Goal: Use online tool/utility: Utilize a website feature to perform a specific function

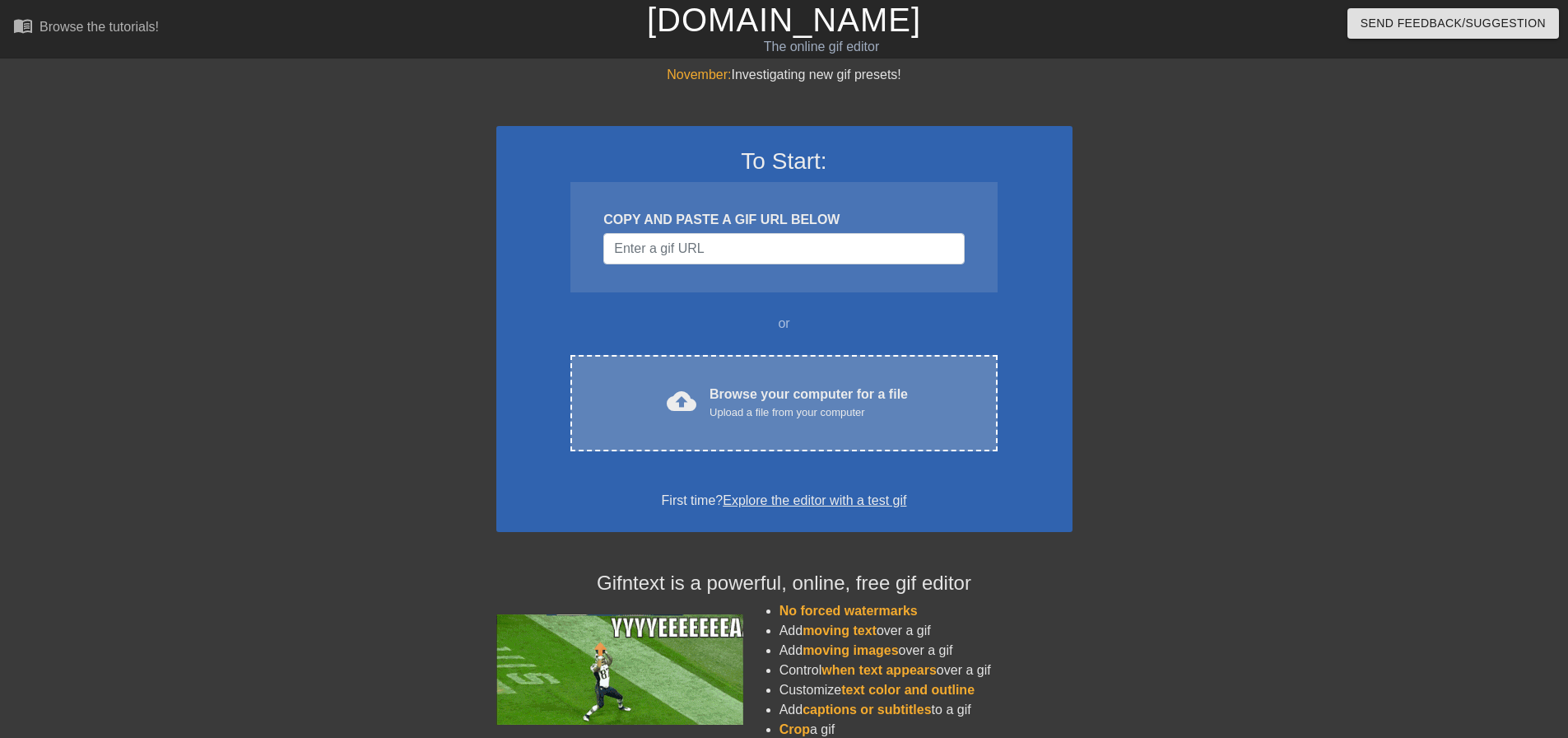
click at [708, 392] on div "cloud_upload Browse your computer for a file Upload a file from your computer" at bounding box center [783, 403] width 357 height 37
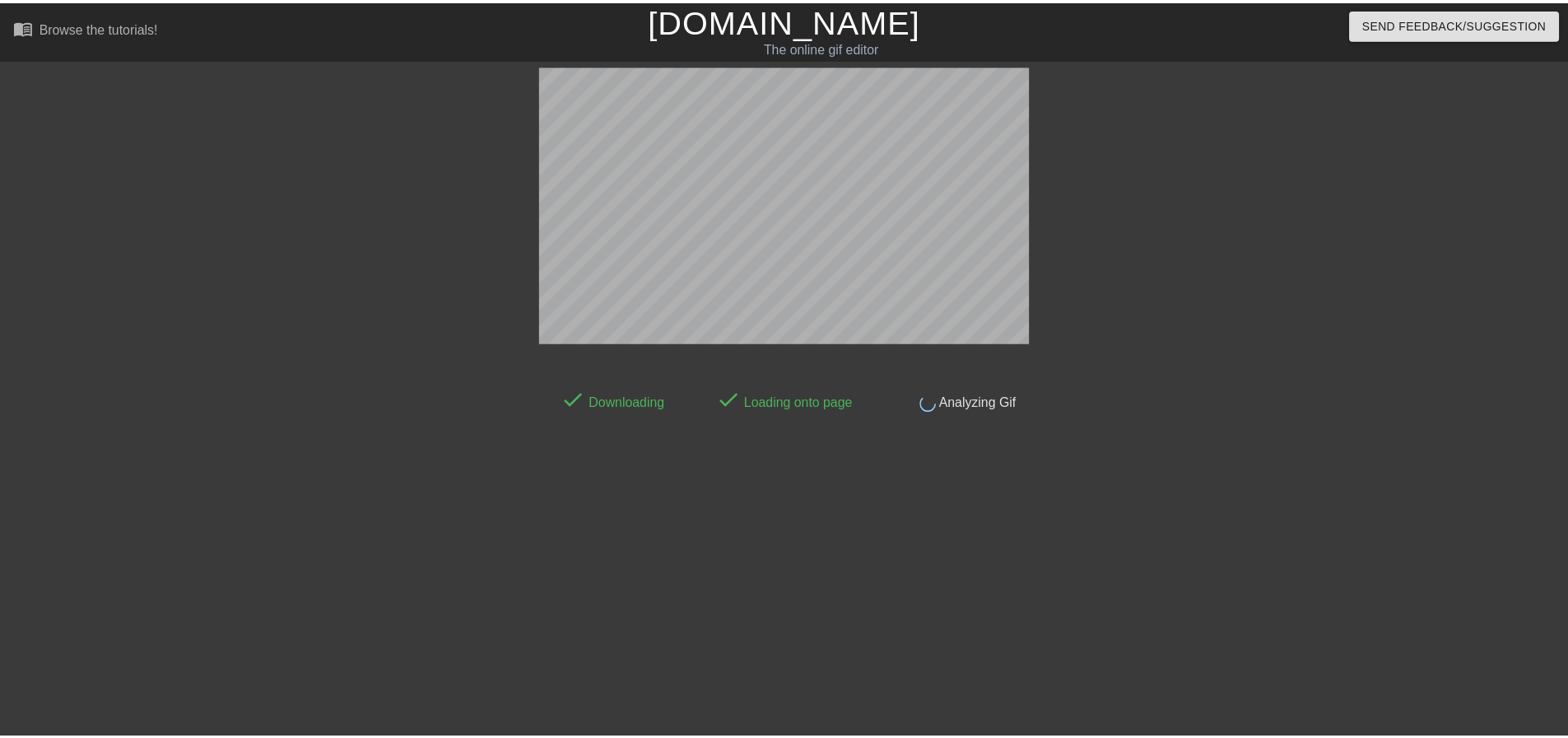
scroll to position [8, 0]
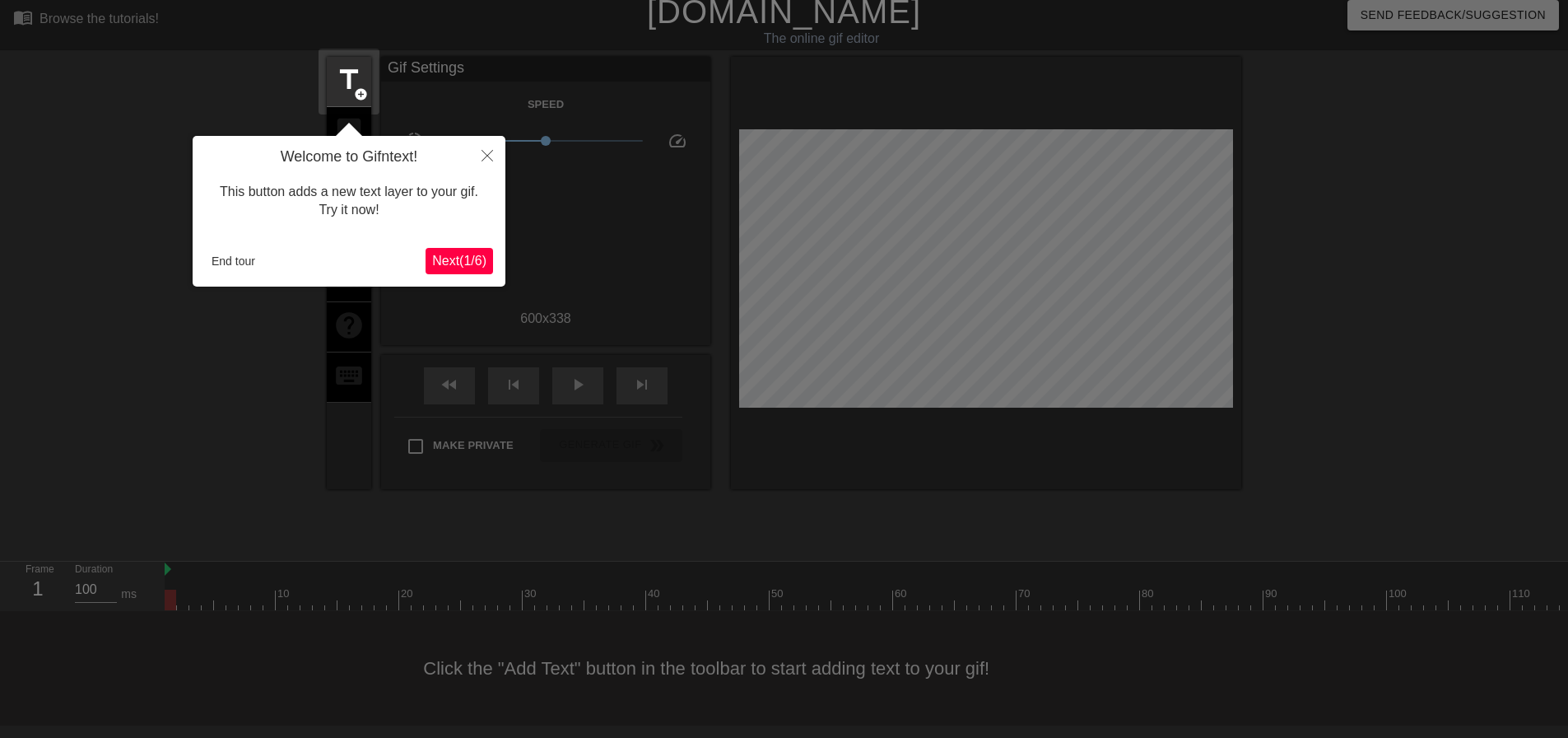
click at [446, 266] on span "Next ( 1 / 6 )" at bounding box center [459, 261] width 54 height 14
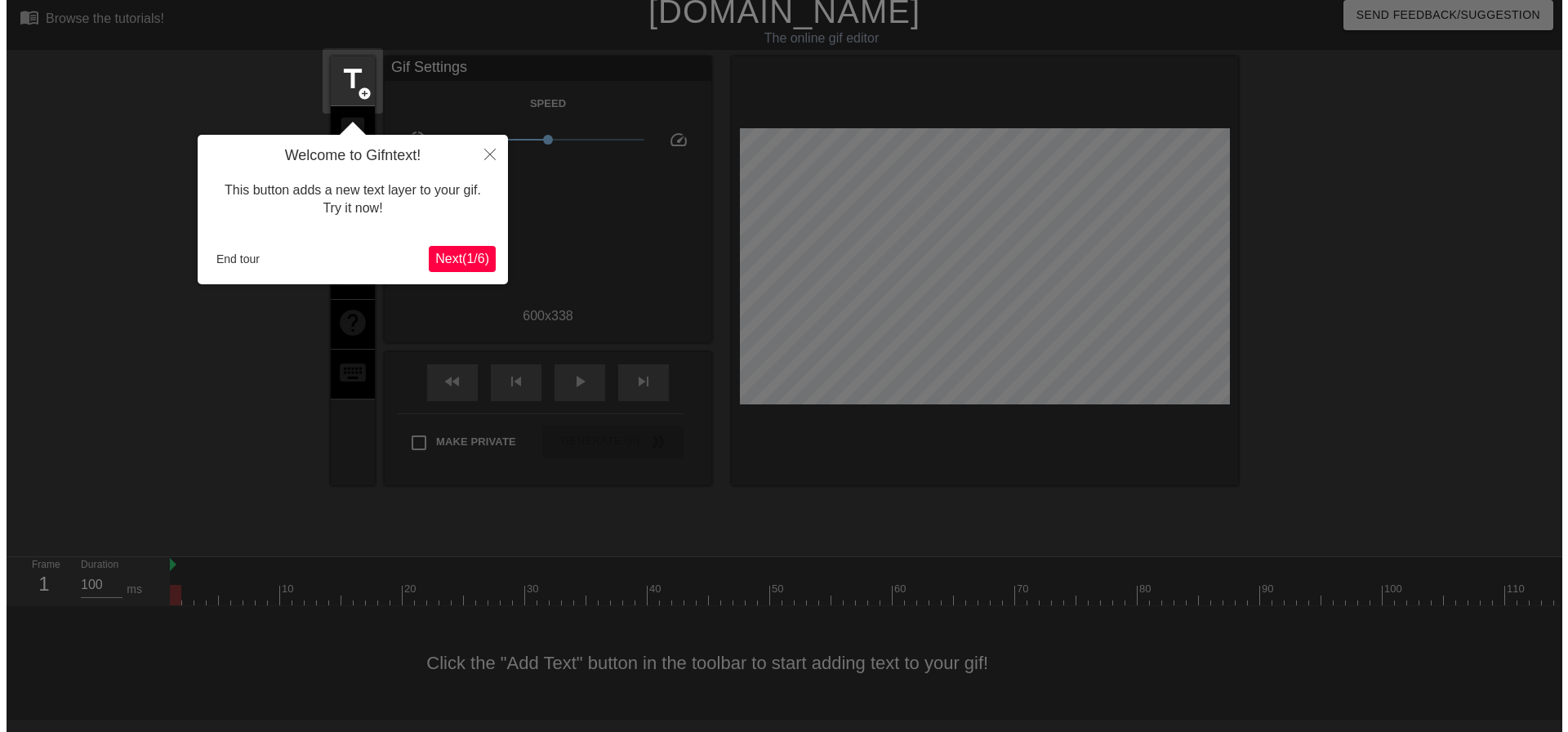
scroll to position [0, 0]
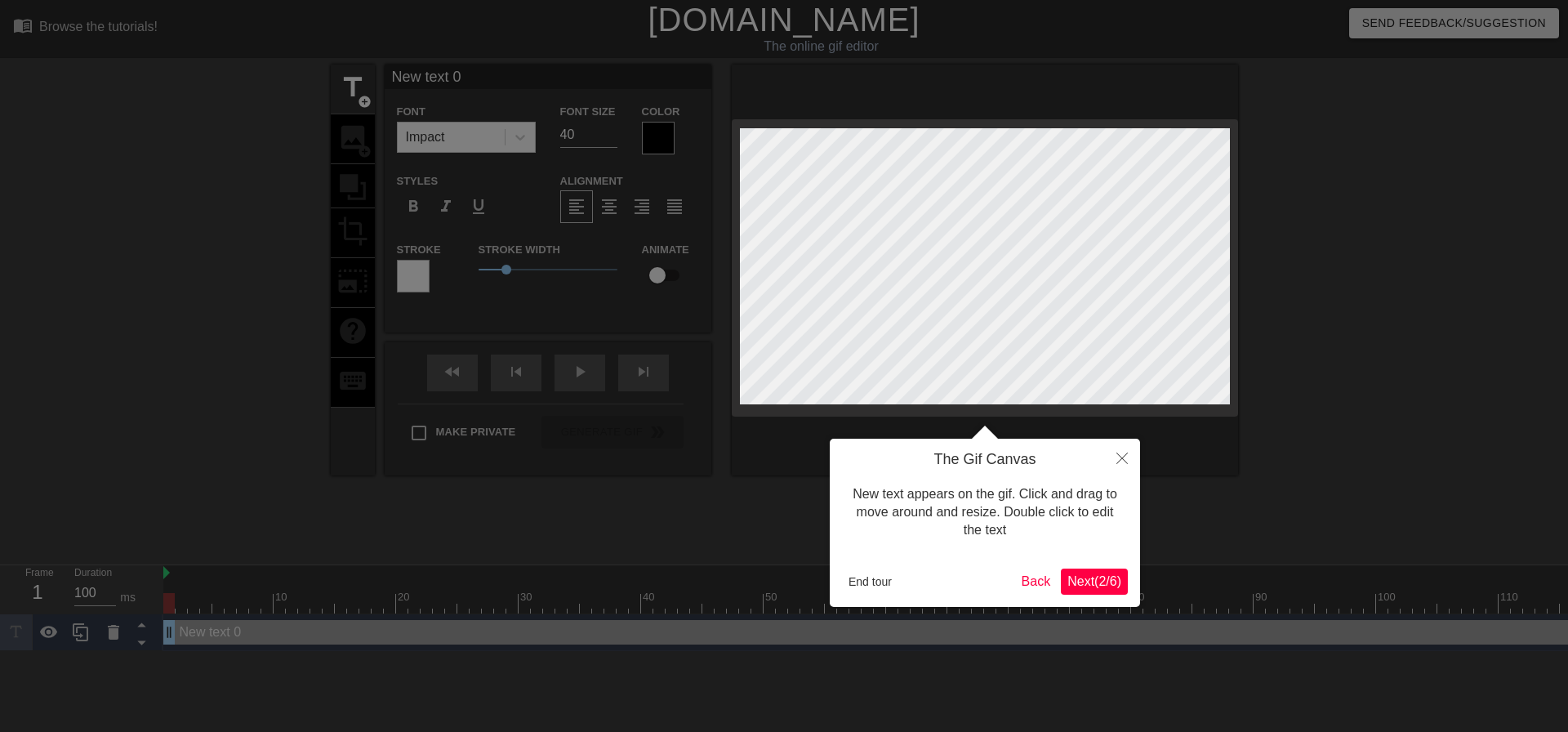
click at [1096, 583] on span "Next ( 2 / 6 )" at bounding box center [1093, 581] width 54 height 14
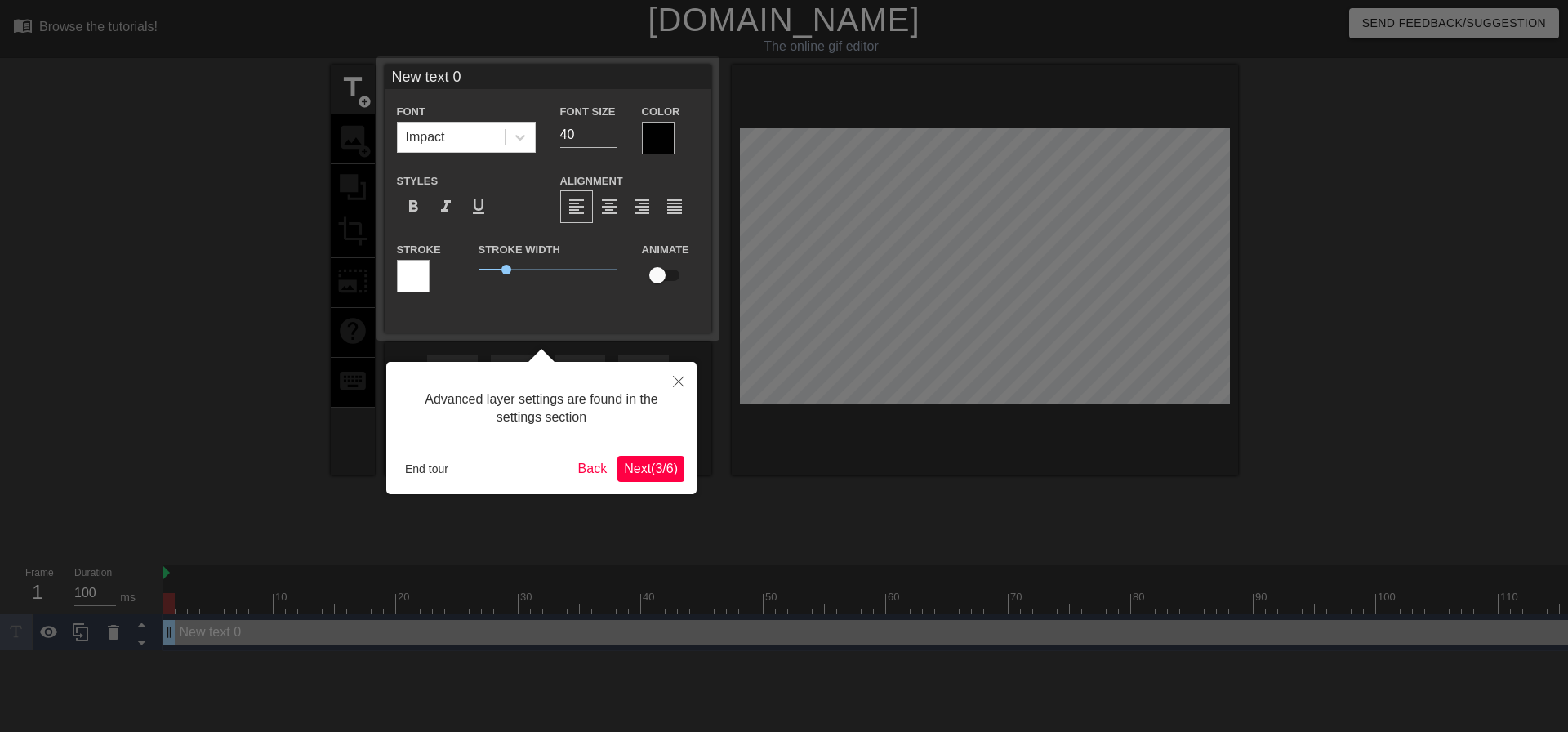
click at [624, 467] on span "Next ( 3 / 6 )" at bounding box center [651, 469] width 54 height 14
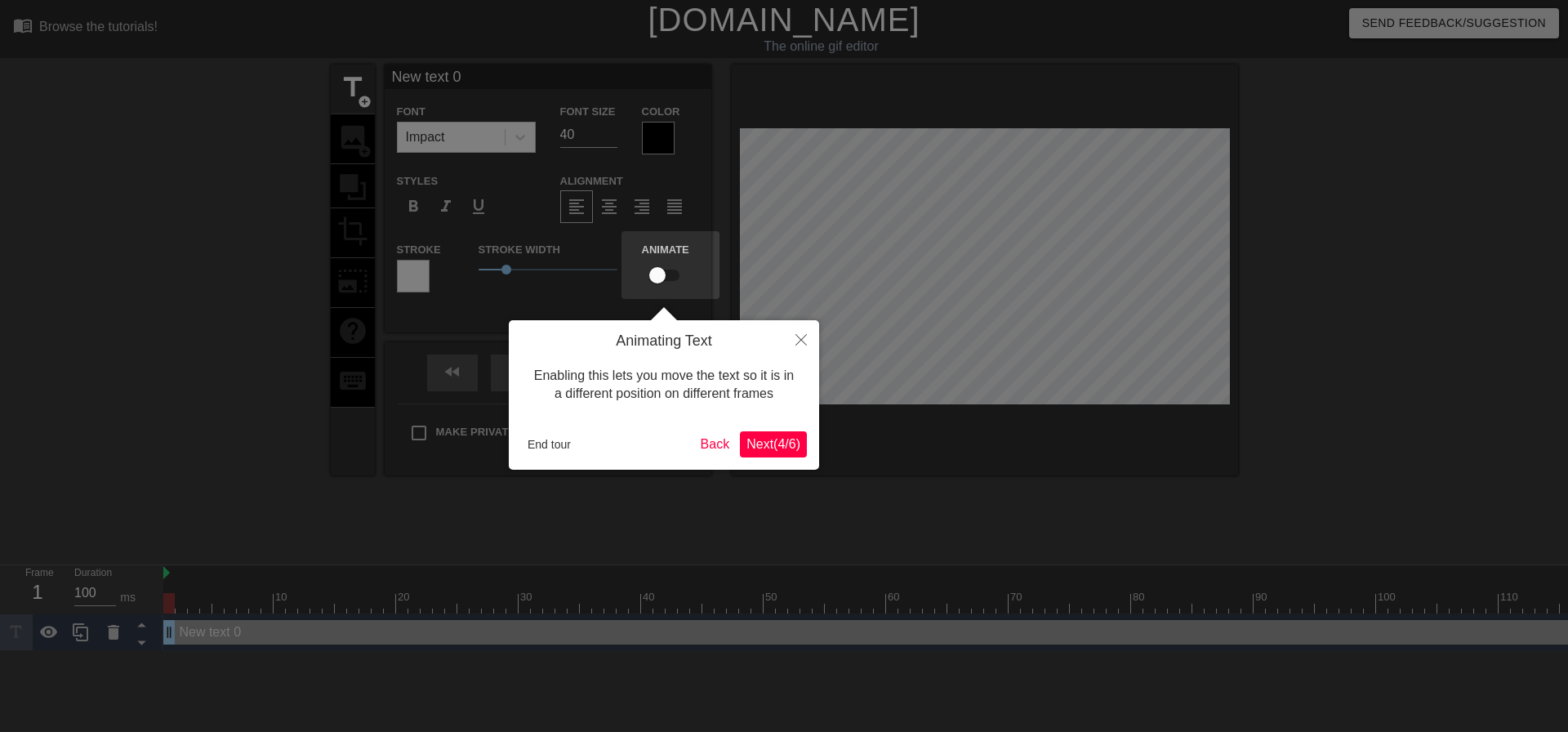
click at [765, 457] on button "Next ( 4 / 6 )" at bounding box center [773, 445] width 67 height 27
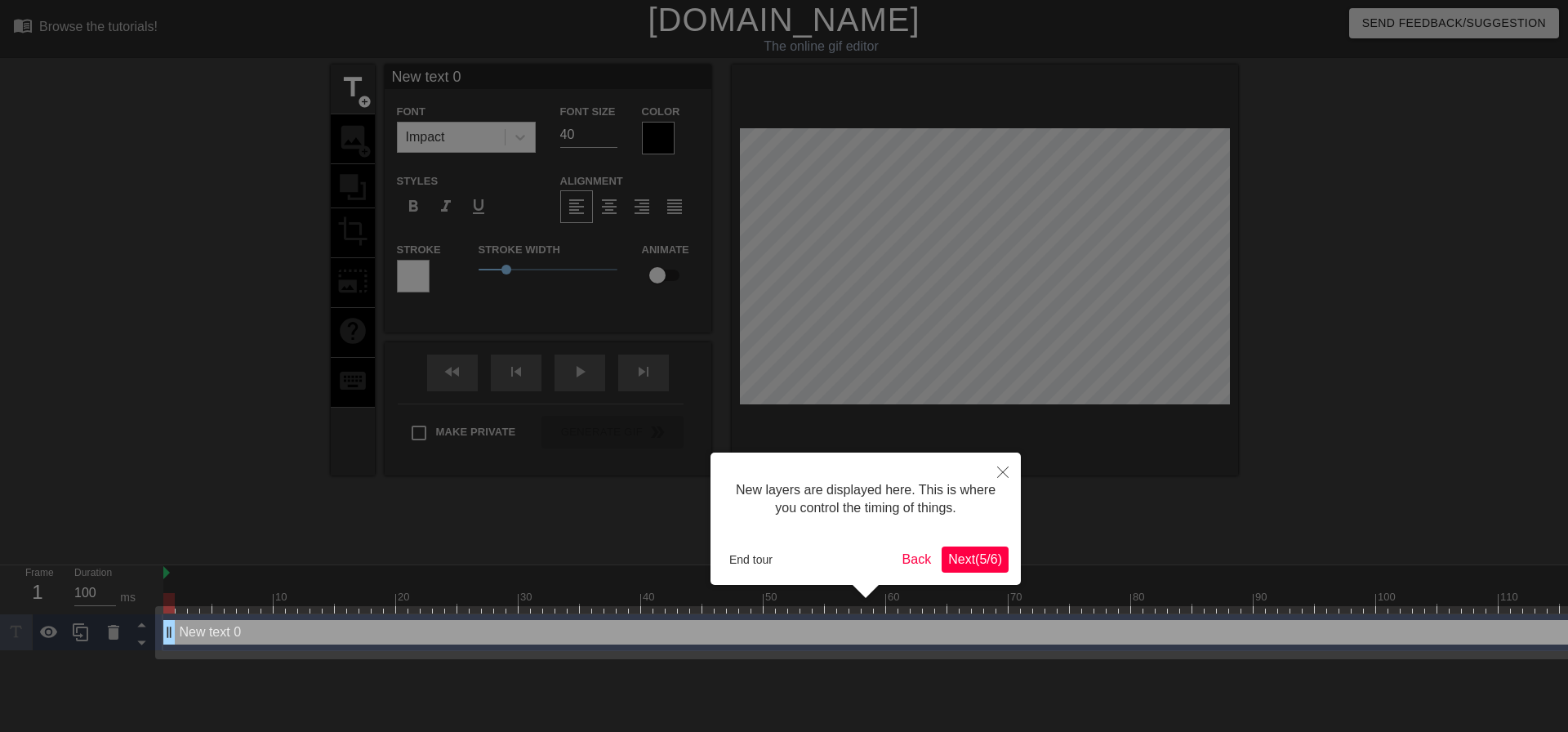
click at [975, 559] on span "Next ( 5 / 6 )" at bounding box center [974, 559] width 54 height 14
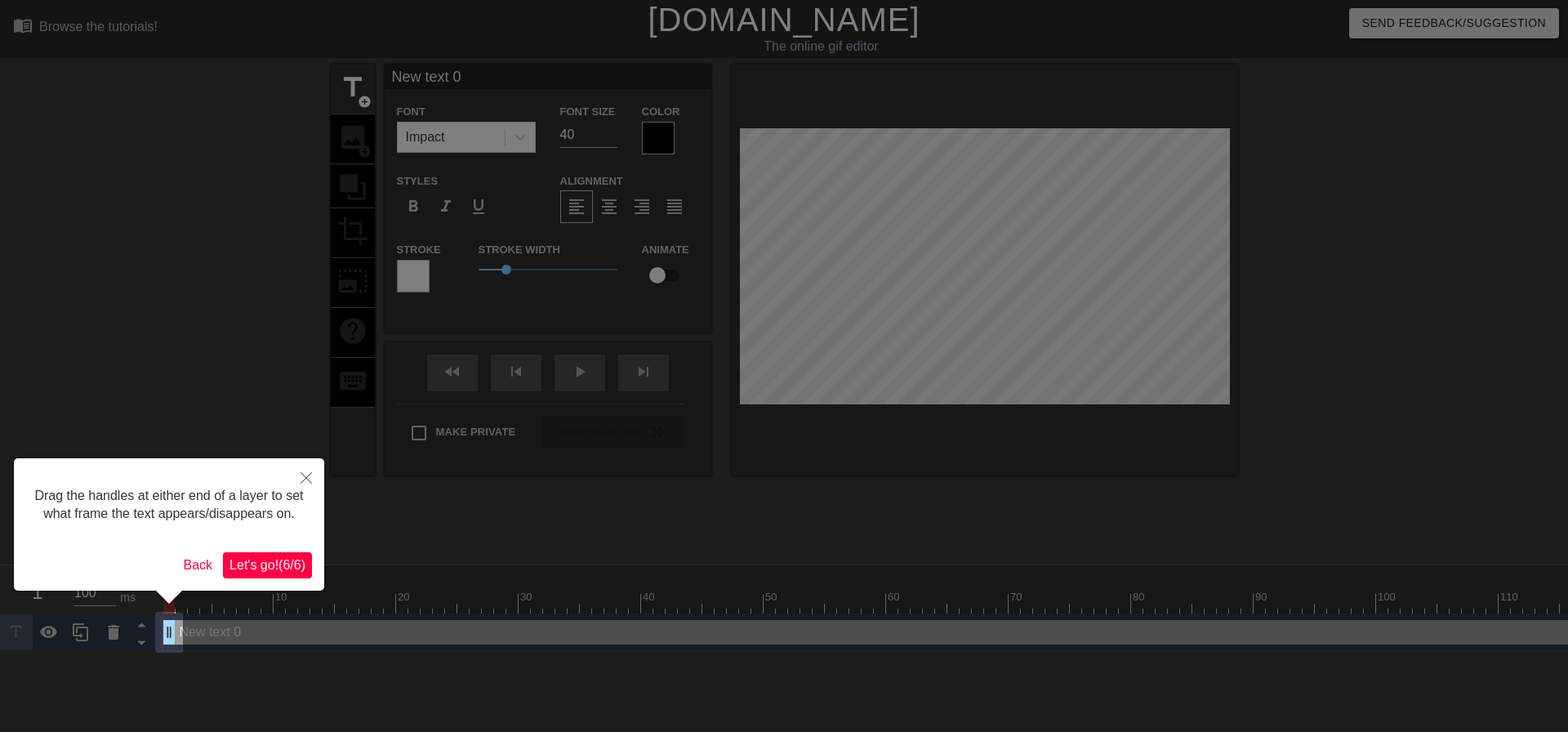
click at [264, 567] on span "Let's go! ( 6 / 6 )" at bounding box center [268, 565] width 76 height 14
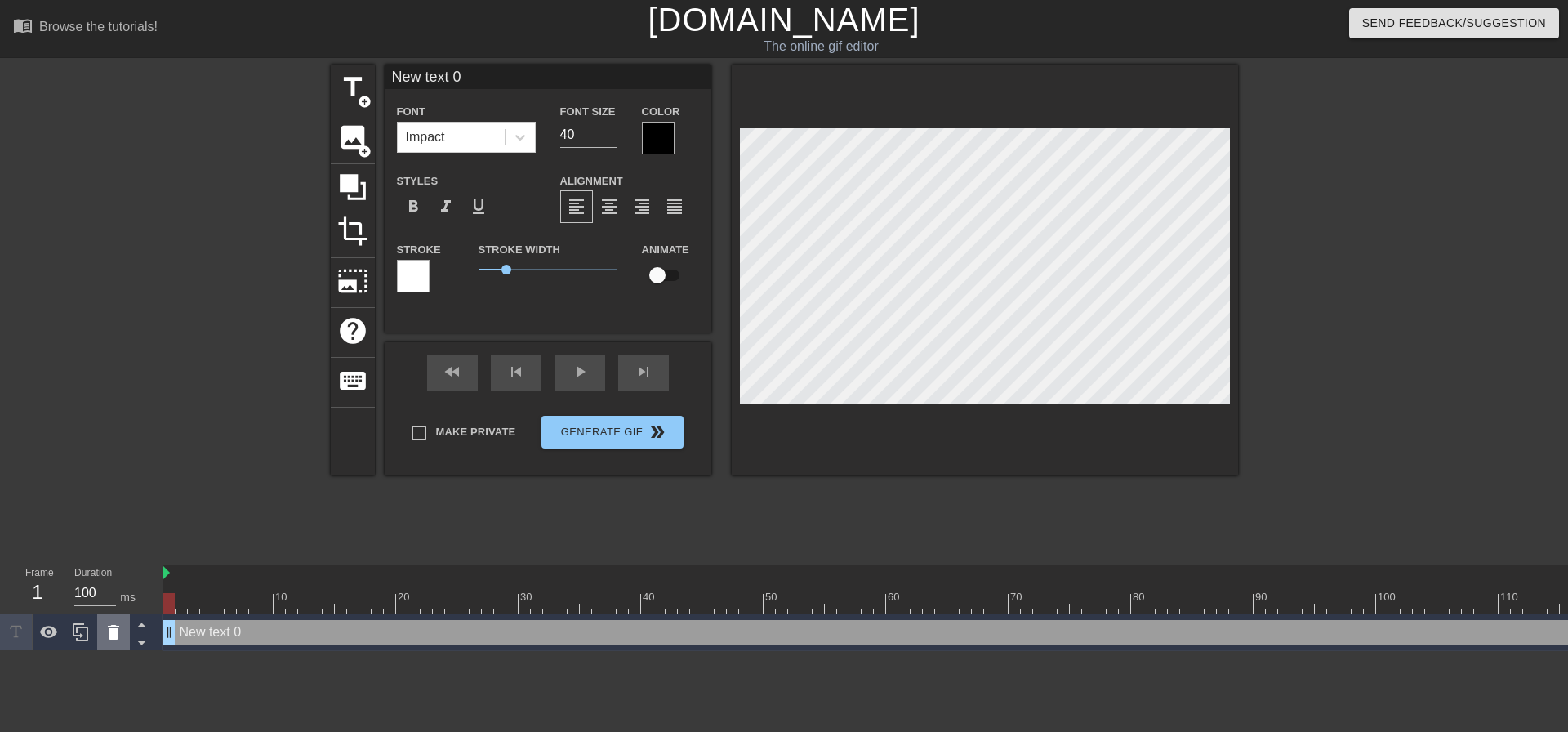
click at [112, 637] on icon at bounding box center [113, 632] width 11 height 15
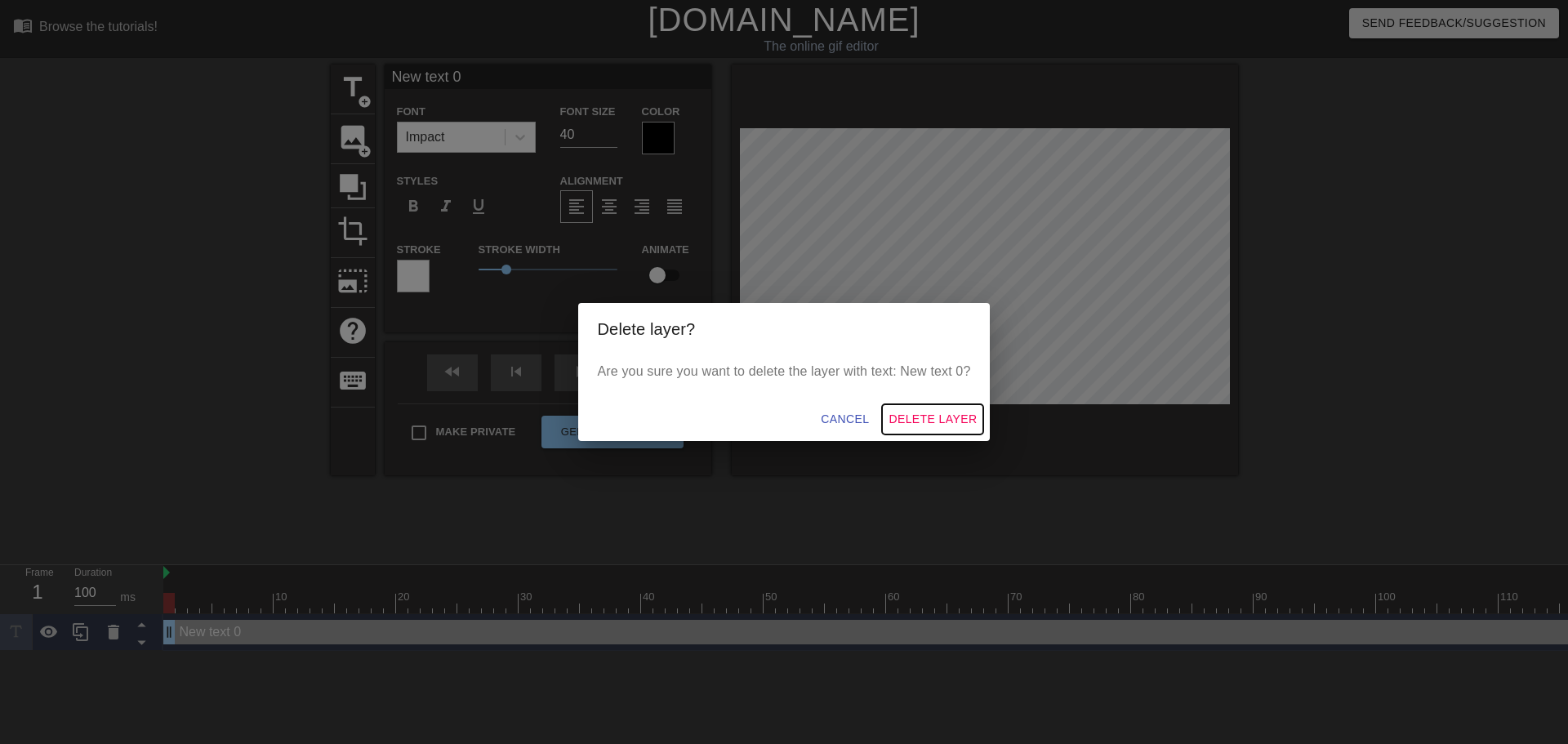
click at [929, 417] on span "Delete Layer" at bounding box center [932, 419] width 88 height 20
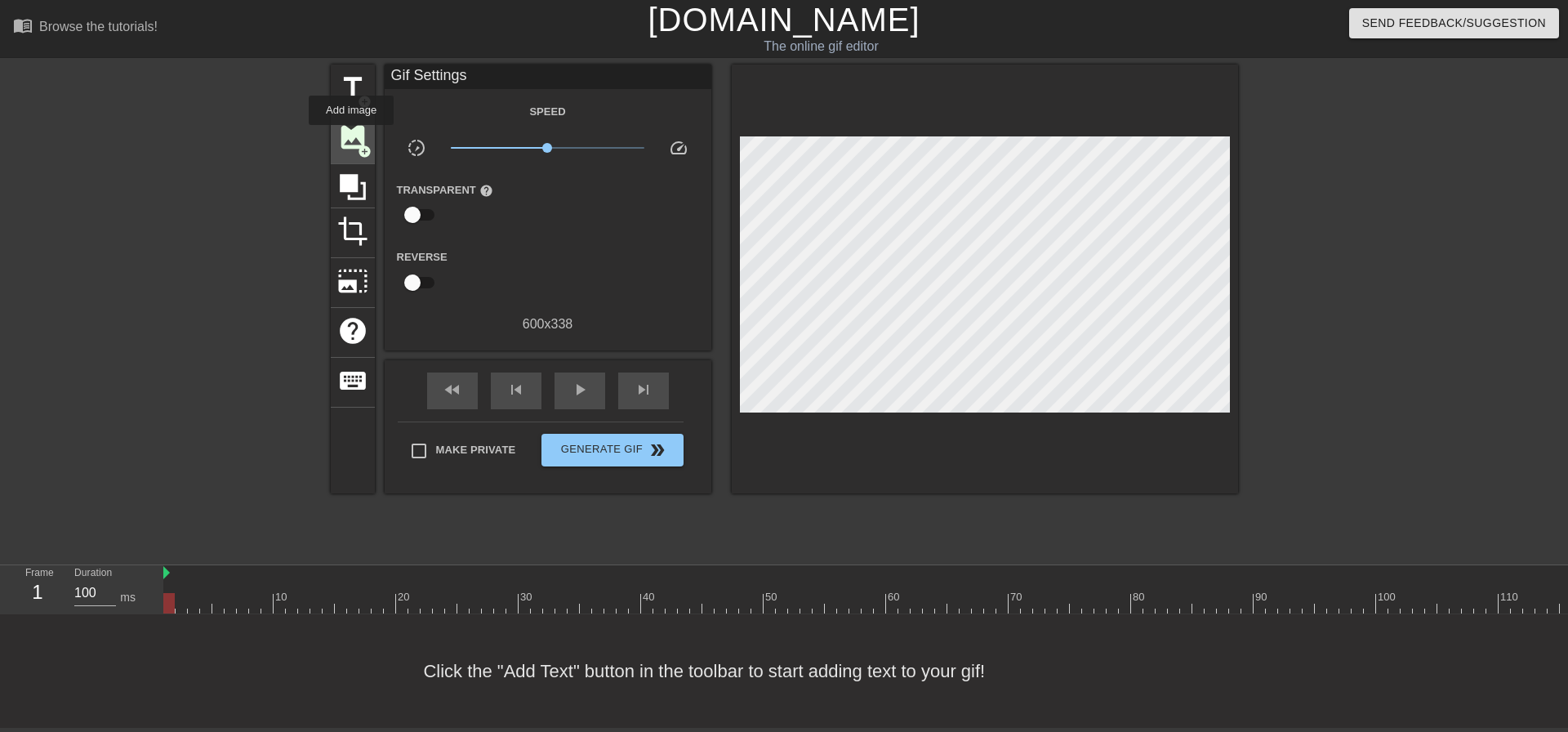
click at [351, 136] on span "image" at bounding box center [353, 137] width 31 height 31
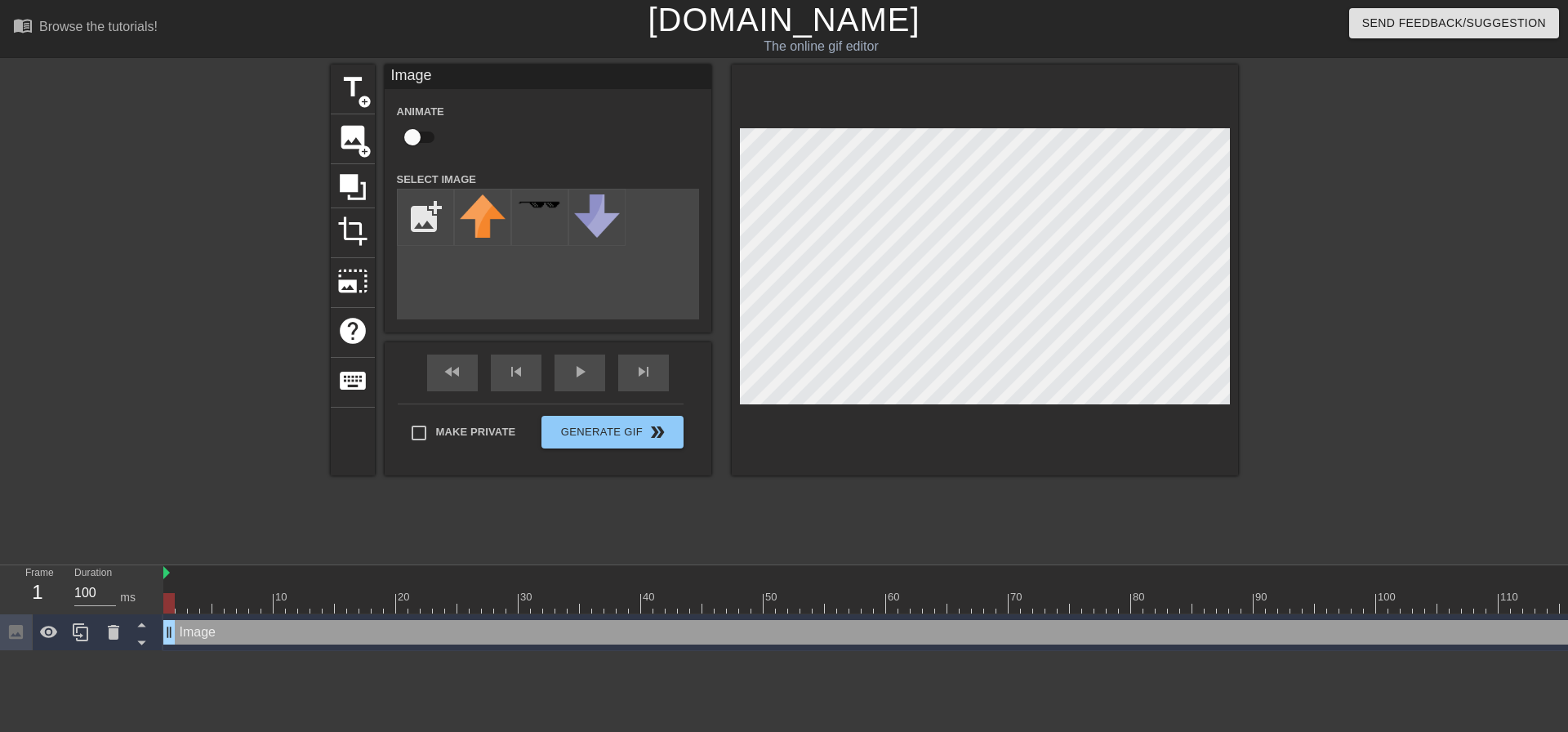
click at [1351, 225] on div at bounding box center [1380, 309] width 245 height 490
click at [116, 637] on icon at bounding box center [113, 632] width 11 height 15
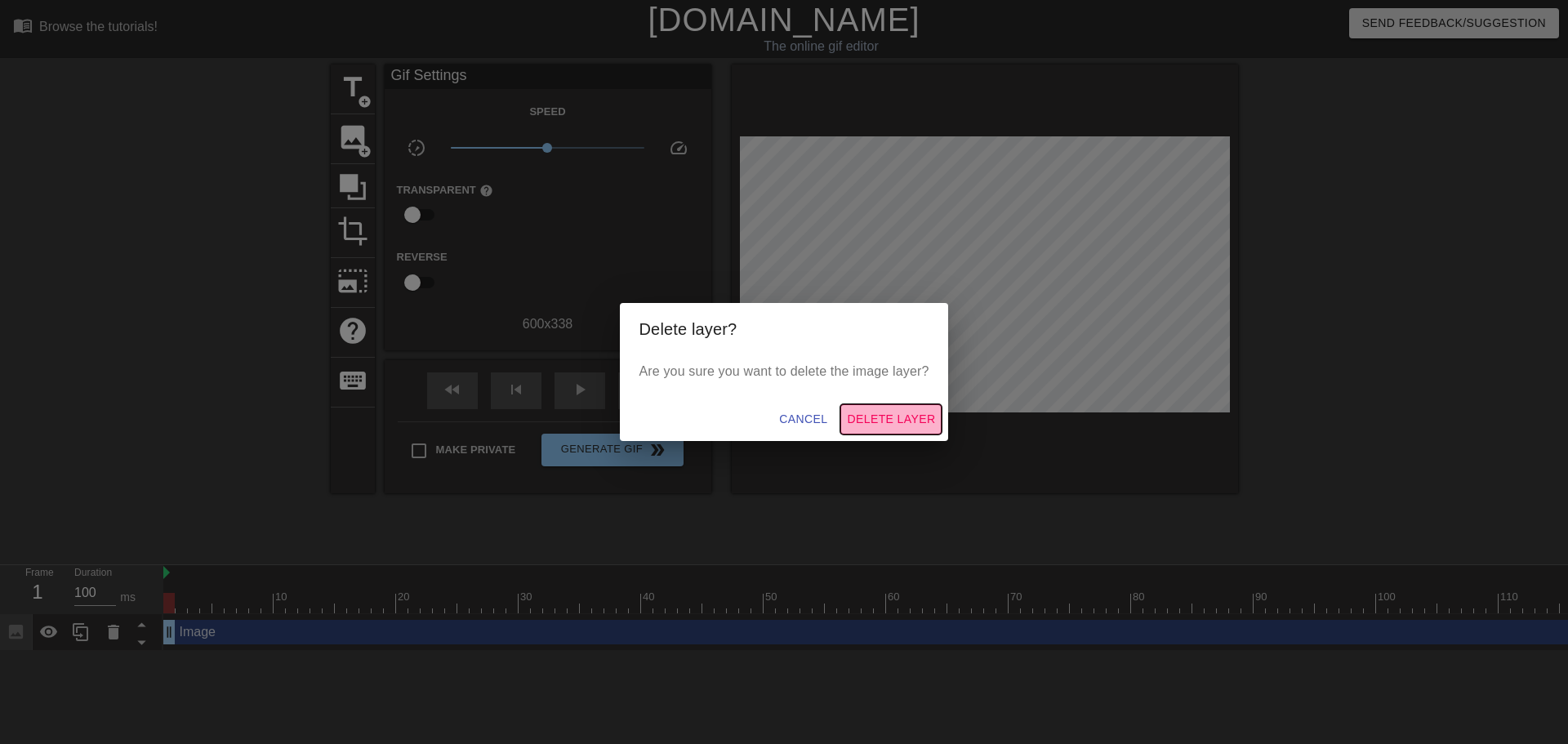
click at [902, 413] on span "Delete Layer" at bounding box center [891, 419] width 88 height 20
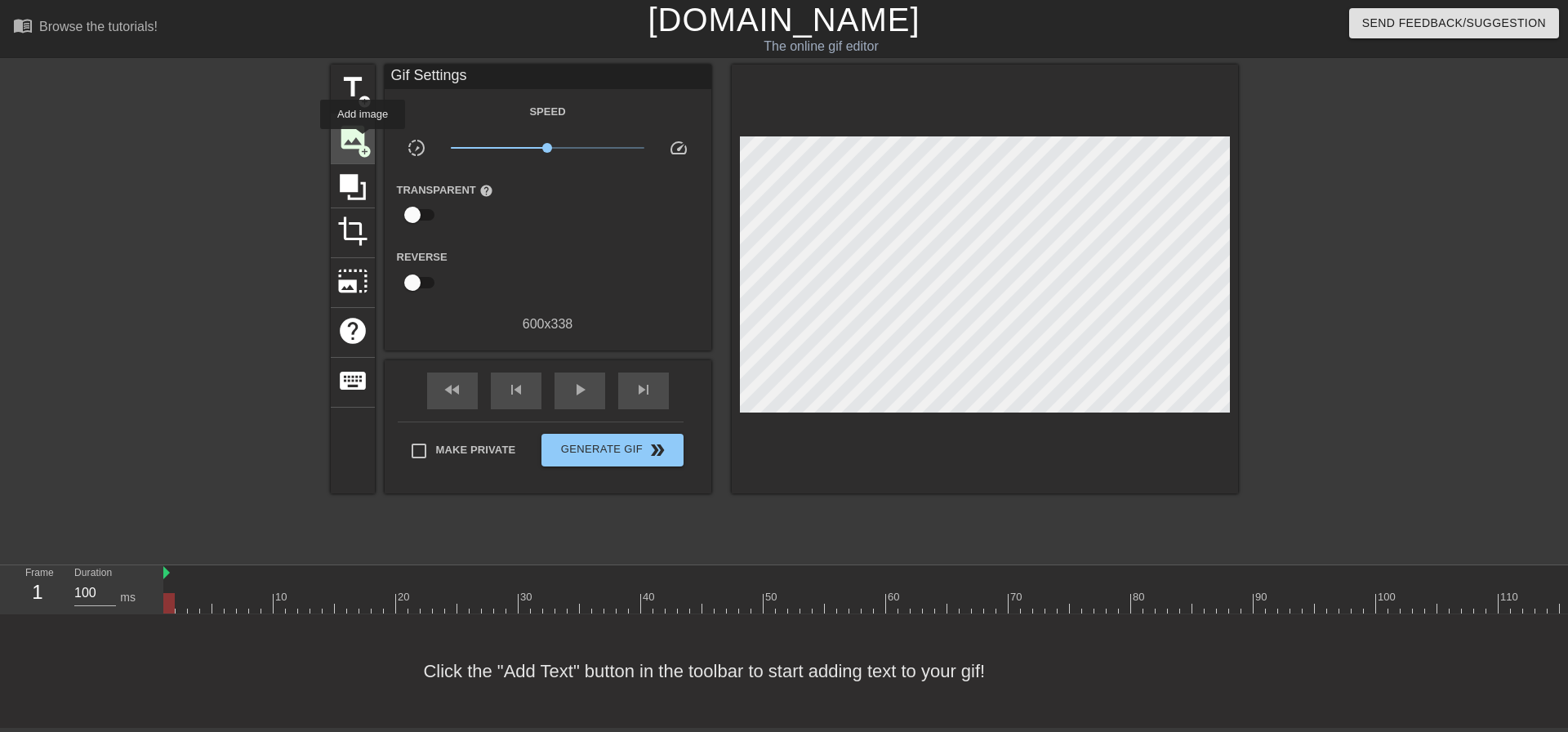
click at [362, 141] on span "image" at bounding box center [353, 137] width 31 height 31
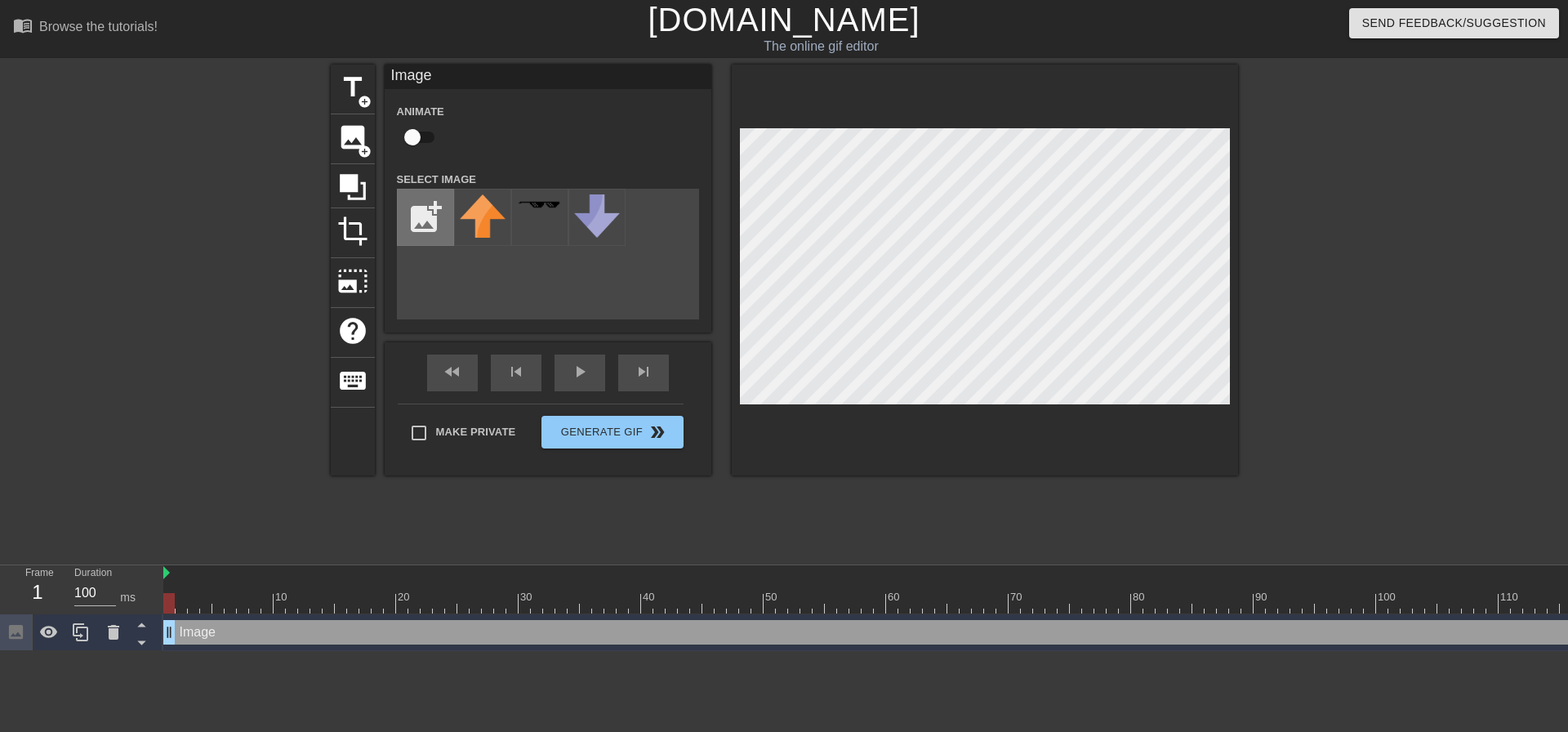
click at [432, 197] on input "file" at bounding box center [425, 217] width 56 height 56
type input "C:\fakepath\bane hounds cant hurt you.jpg"
click at [485, 217] on div at bounding box center [483, 217] width 57 height 57
click at [1230, 171] on div at bounding box center [985, 270] width 506 height 411
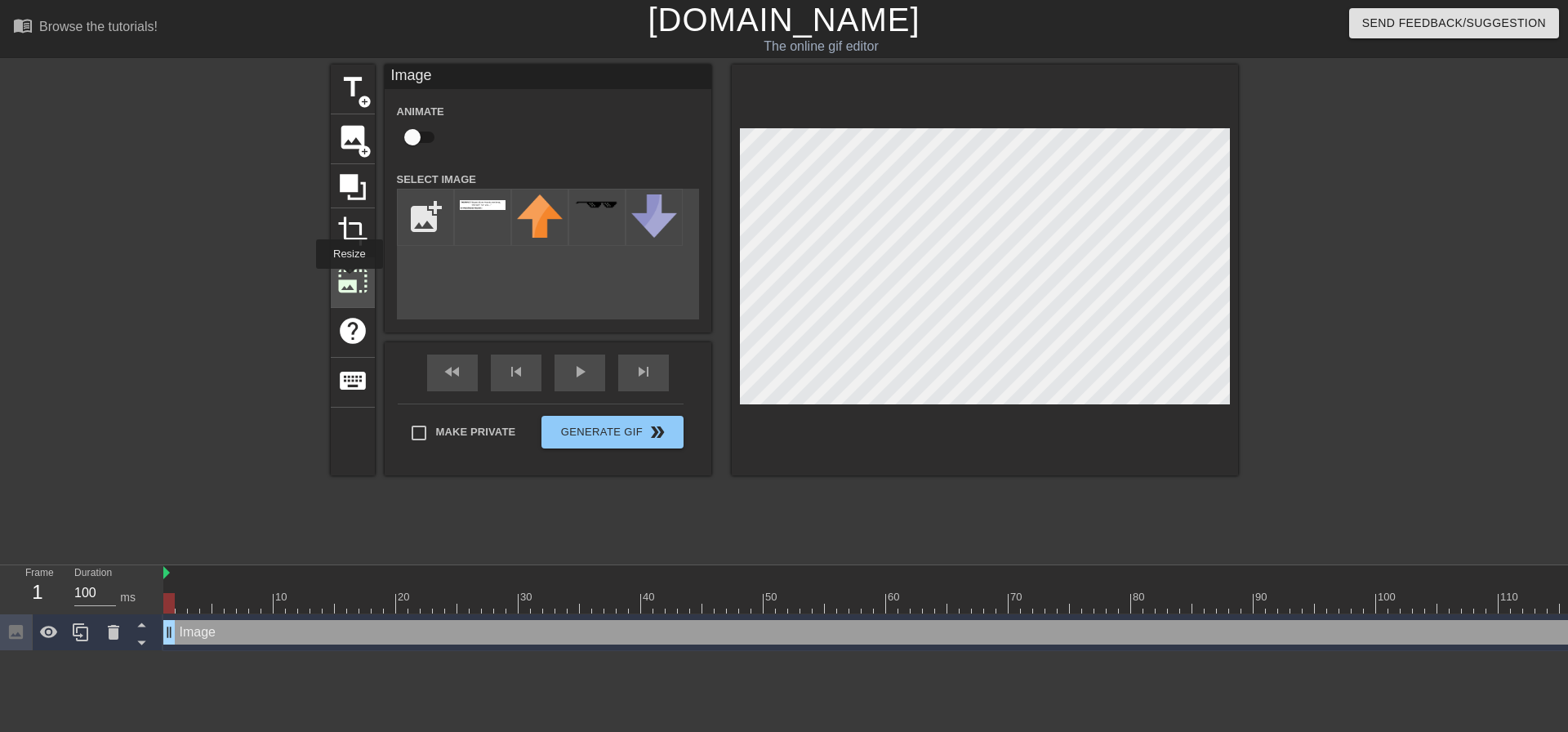
click at [348, 279] on span "photo_size_select_large" at bounding box center [353, 280] width 31 height 31
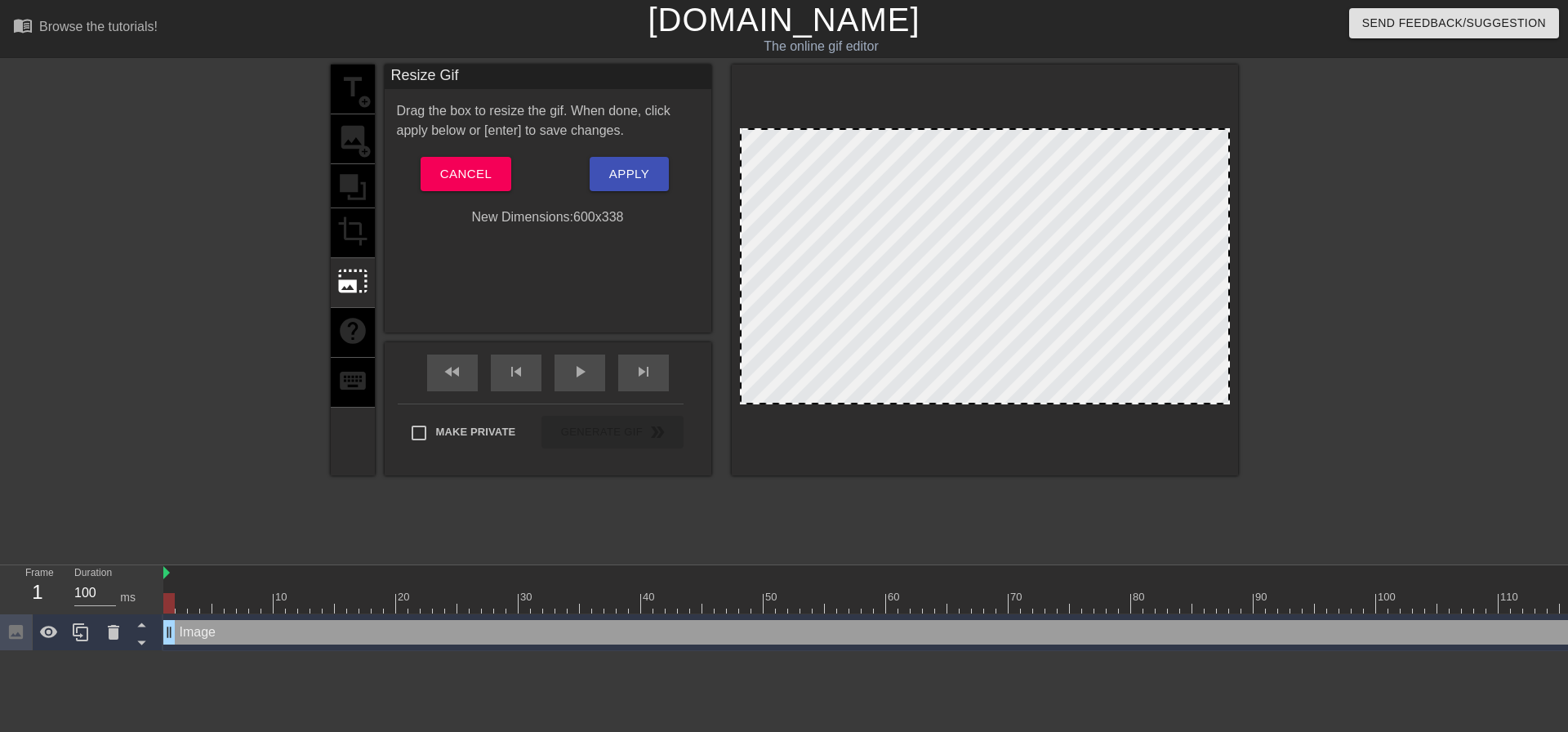
click at [1359, 301] on div at bounding box center [1380, 309] width 245 height 490
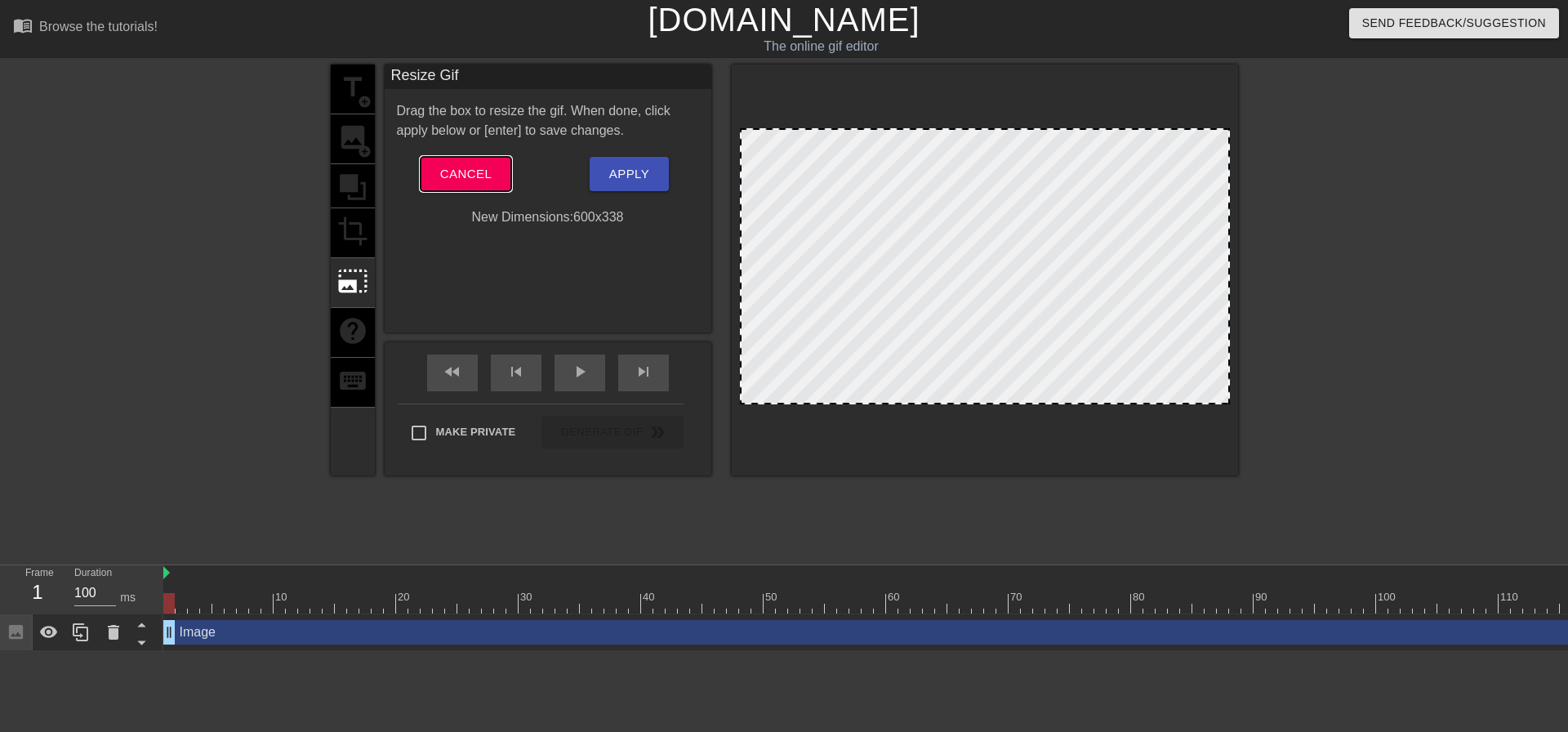
click at [463, 179] on span "Cancel" at bounding box center [466, 174] width 51 height 21
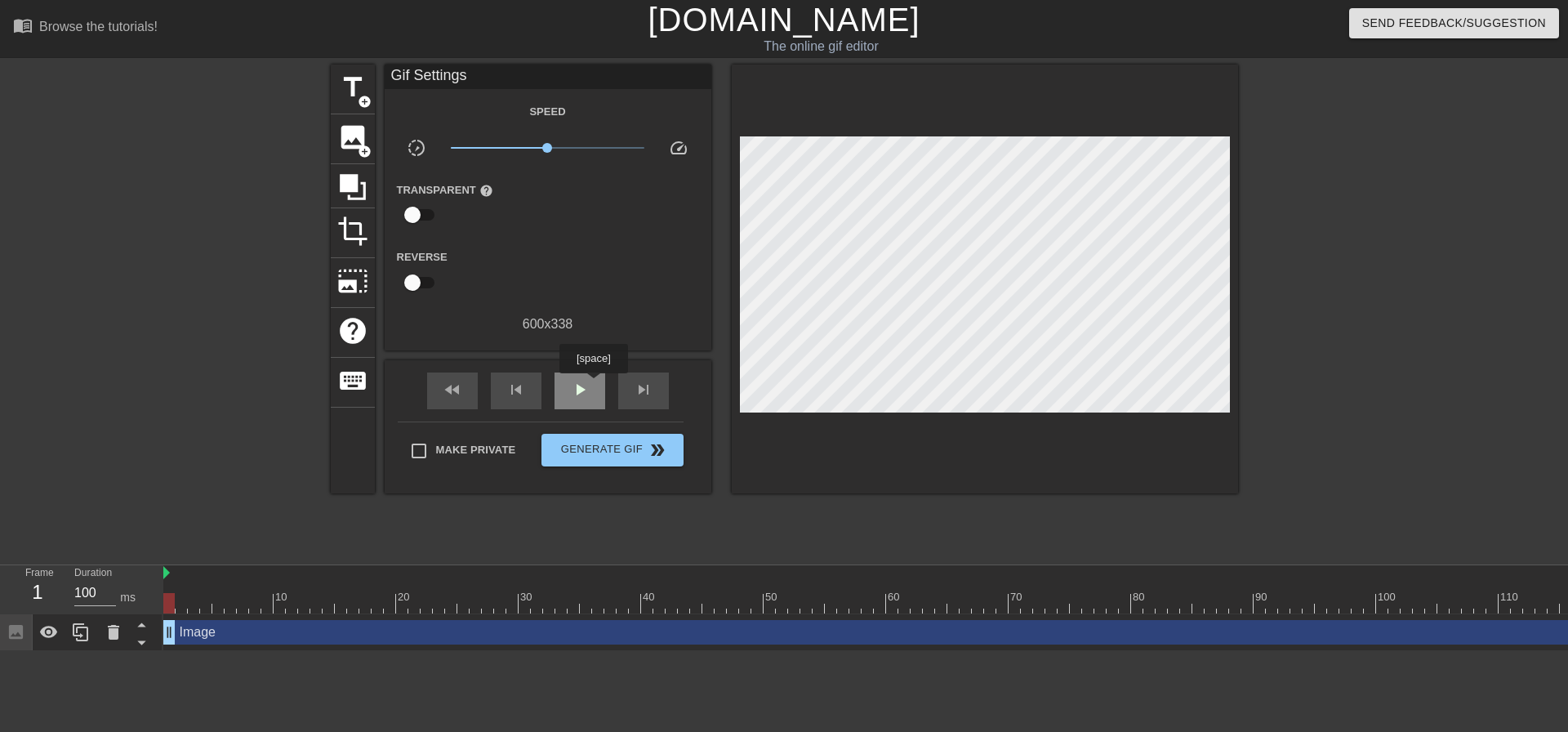
click at [593, 385] on div "play_arrow" at bounding box center [579, 391] width 50 height 37
click at [620, 448] on span "Generate Gif double_arrow" at bounding box center [612, 450] width 128 height 19
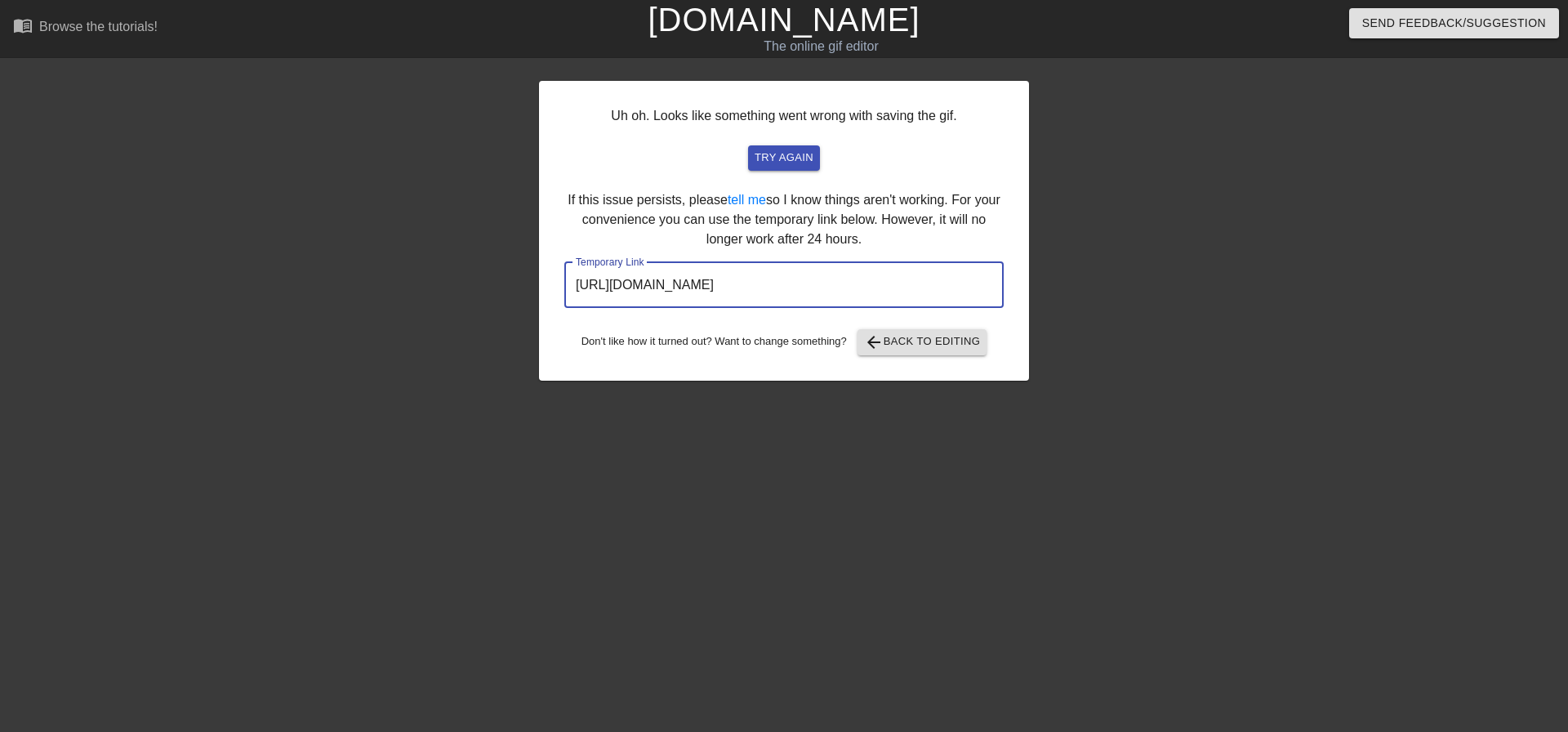
drag, startPoint x: 904, startPoint y: 287, endPoint x: 544, endPoint y: 290, distance: 360.0
click at [544, 290] on div "Uh oh. Looks like something went wrong with saving the gif. try again If this i…" at bounding box center [784, 230] width 490 height 300
